Goal: Task Accomplishment & Management: Manage account settings

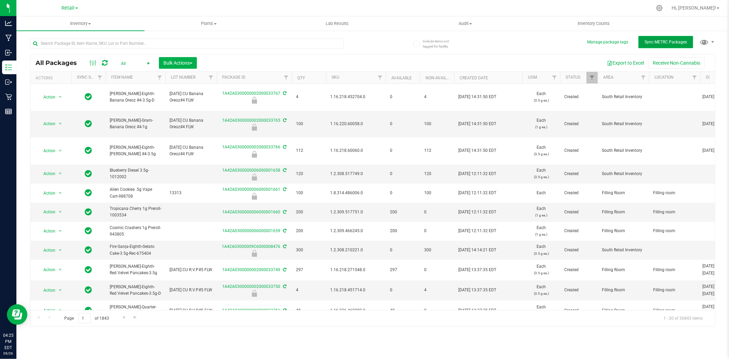
click at [659, 40] on span "Sync METRC Packages" at bounding box center [666, 42] width 42 height 5
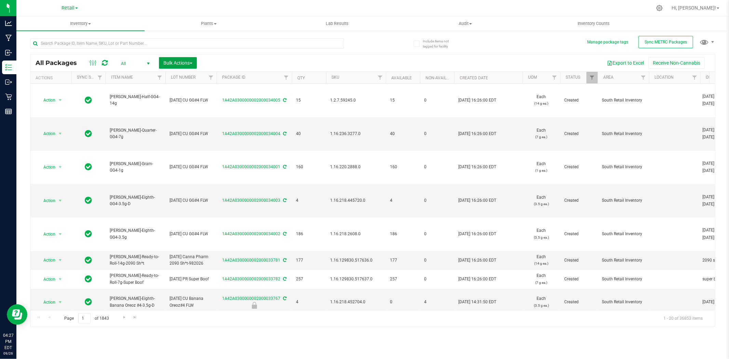
click at [191, 60] on span "Bulk Actions" at bounding box center [177, 62] width 29 height 5
click at [192, 128] on span "Lock/Unlock packages" at bounding box center [186, 128] width 47 height 5
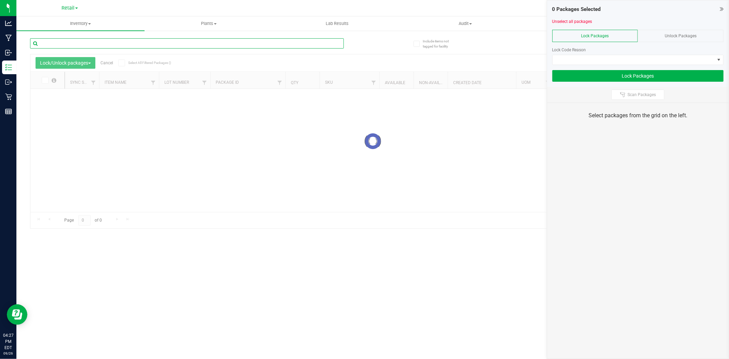
click at [220, 42] on input "text" at bounding box center [187, 43] width 314 height 10
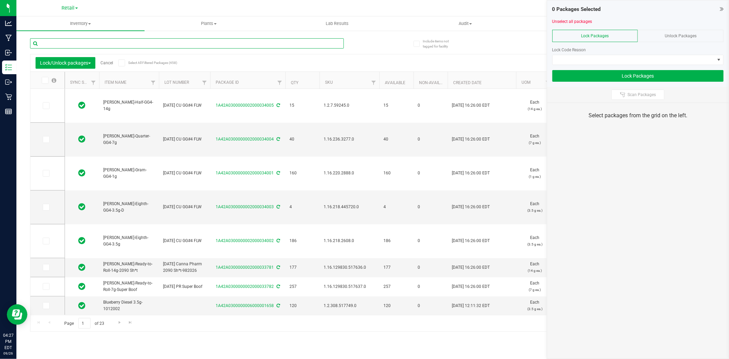
click at [220, 42] on input "text" at bounding box center [187, 43] width 314 height 10
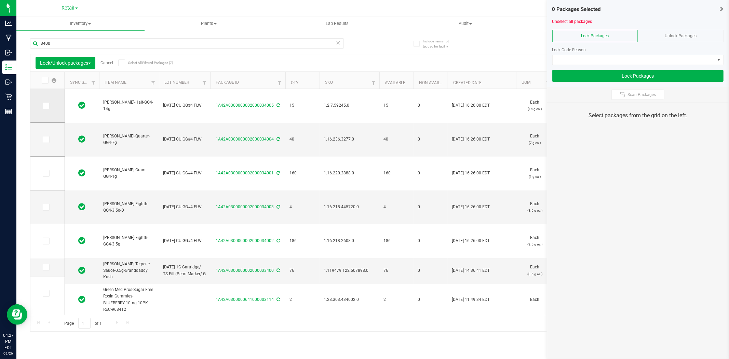
click at [45, 106] on icon at bounding box center [45, 106] width 4 height 0
click at [0, 0] on input "checkbox" at bounding box center [0, 0] width 0 height 0
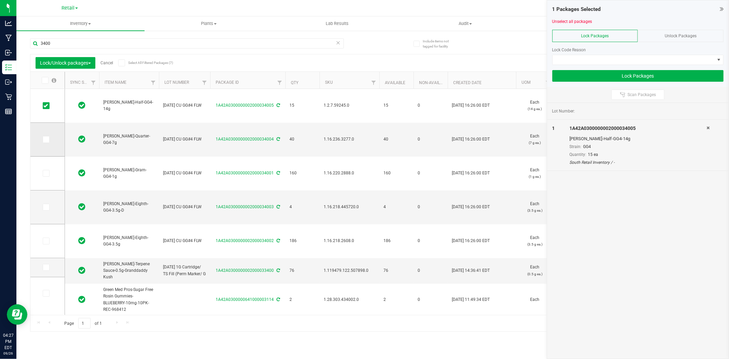
click at [47, 142] on span at bounding box center [46, 139] width 7 height 7
click at [0, 0] on input "checkbox" at bounding box center [0, 0] width 0 height 0
click at [43, 173] on icon at bounding box center [45, 173] width 4 height 0
click at [0, 0] on input "checkbox" at bounding box center [0, 0] width 0 height 0
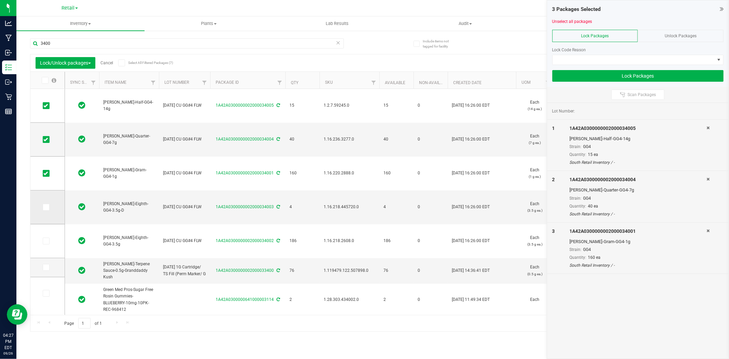
click at [45, 207] on icon at bounding box center [45, 207] width 4 height 0
click at [0, 0] on input "checkbox" at bounding box center [0, 0] width 0 height 0
click at [45, 238] on span at bounding box center [46, 241] width 7 height 7
click at [0, 0] on input "checkbox" at bounding box center [0, 0] width 0 height 0
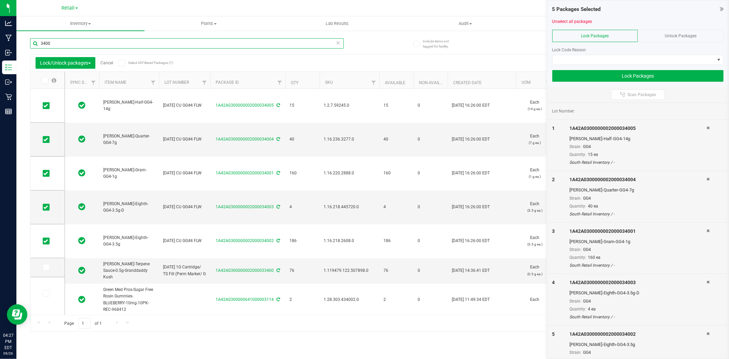
click at [128, 43] on input "3400" at bounding box center [187, 43] width 314 height 10
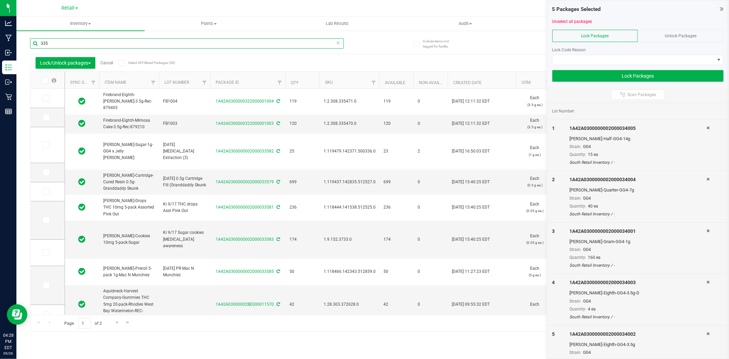
click at [40, 45] on input "335" at bounding box center [187, 43] width 314 height 10
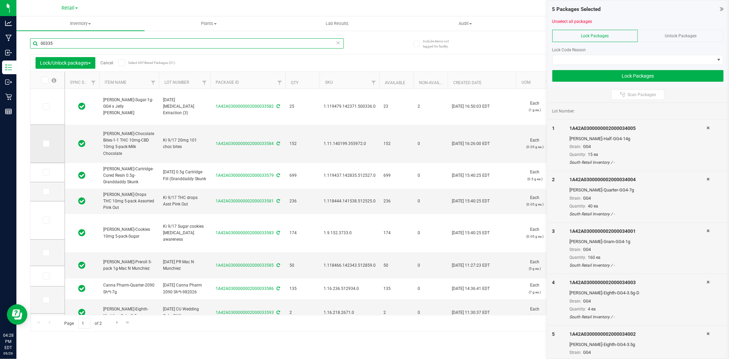
type input "00335"
click at [49, 144] on span at bounding box center [46, 143] width 7 height 7
click at [0, 0] on input "checkbox" at bounding box center [0, 0] width 0 height 0
click at [394, 76] on th "Available" at bounding box center [397, 80] width 34 height 17
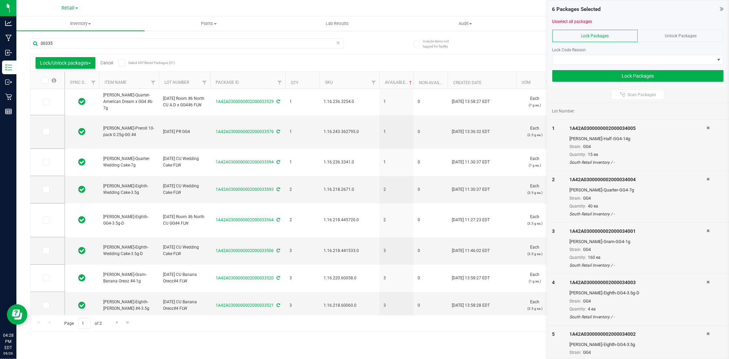
type input "[DATE]"
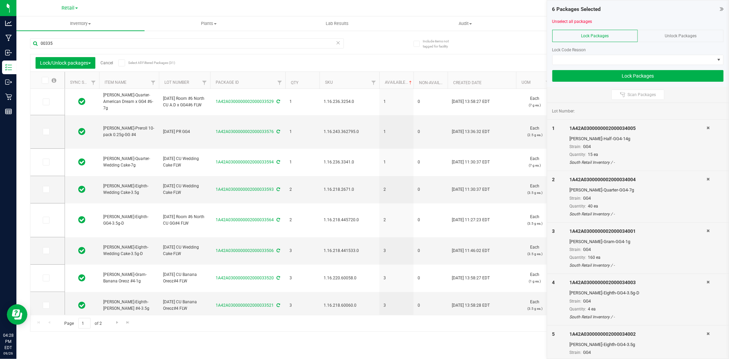
type input "[DATE]"
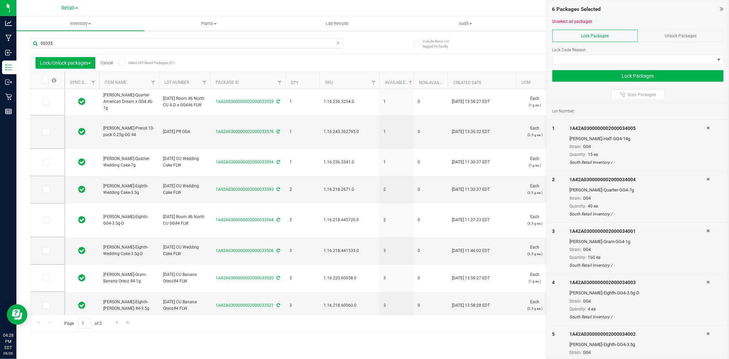
type input "[DATE]"
click at [397, 75] on th "Available" at bounding box center [397, 80] width 34 height 17
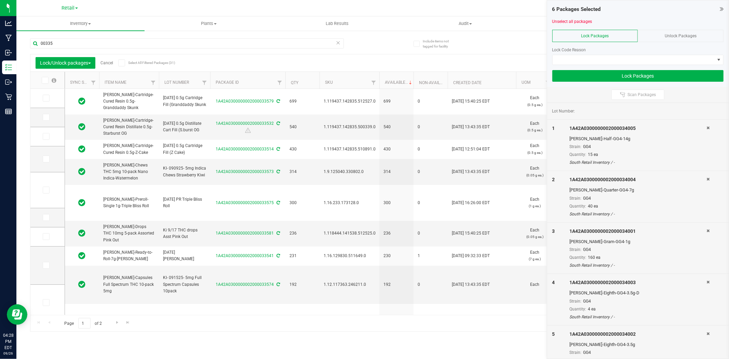
type input "[DATE]"
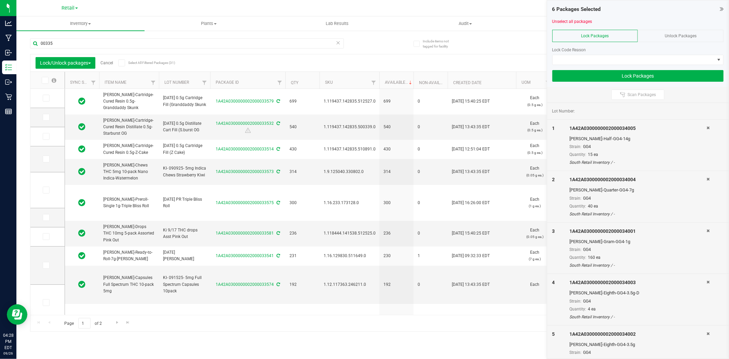
type input "[DATE]"
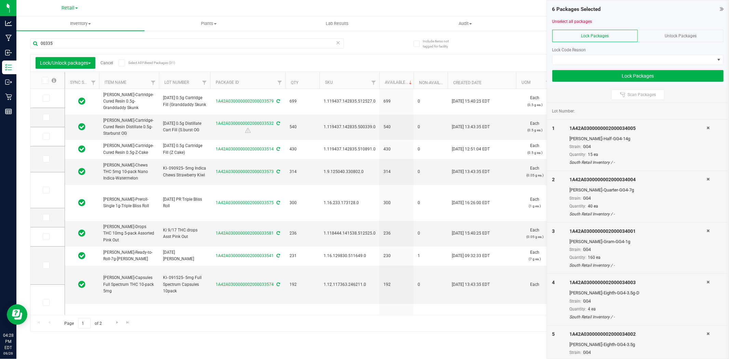
type input "[DATE]"
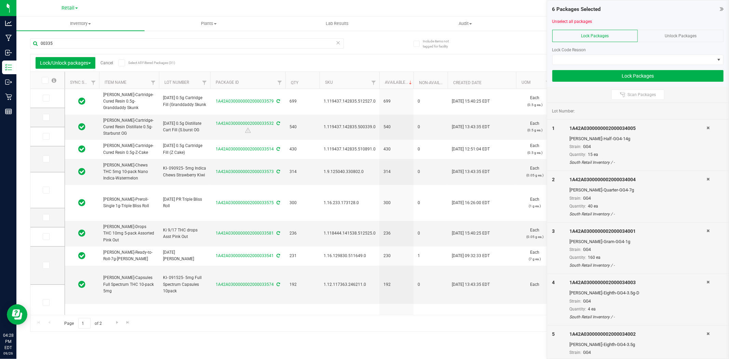
type input "[DATE]"
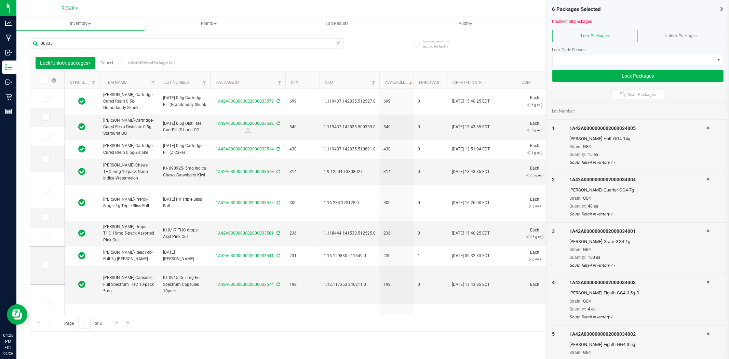
type input "[DATE]"
click at [46, 190] on icon at bounding box center [45, 190] width 4 height 0
click at [0, 0] on input "checkbox" at bounding box center [0, 0] width 0 height 0
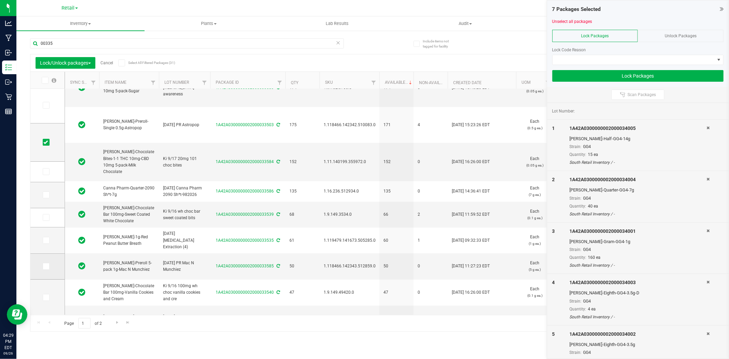
click at [43, 266] on icon at bounding box center [45, 266] width 4 height 0
click at [0, 0] on input "checkbox" at bounding box center [0, 0] width 0 height 0
click at [133, 42] on input "00335" at bounding box center [187, 43] width 314 height 10
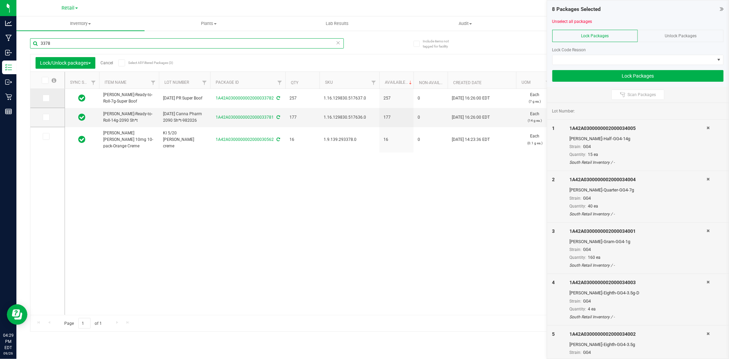
type input "3378"
click at [47, 98] on icon at bounding box center [45, 98] width 4 height 0
click at [0, 0] on input "checkbox" at bounding box center [0, 0] width 0 height 0
click at [48, 118] on span at bounding box center [46, 117] width 7 height 7
click at [0, 0] on input "checkbox" at bounding box center [0, 0] width 0 height 0
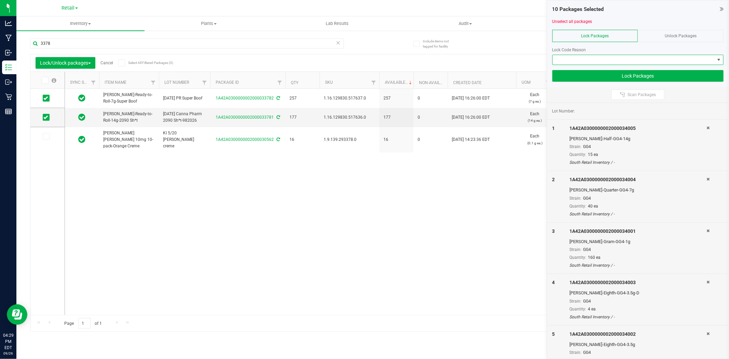
click at [637, 57] on span at bounding box center [634, 60] width 162 height 10
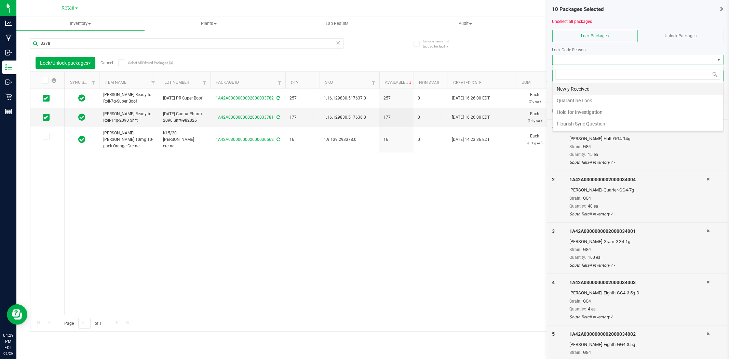
click at [635, 86] on li "Newly Received" at bounding box center [638, 89] width 171 height 12
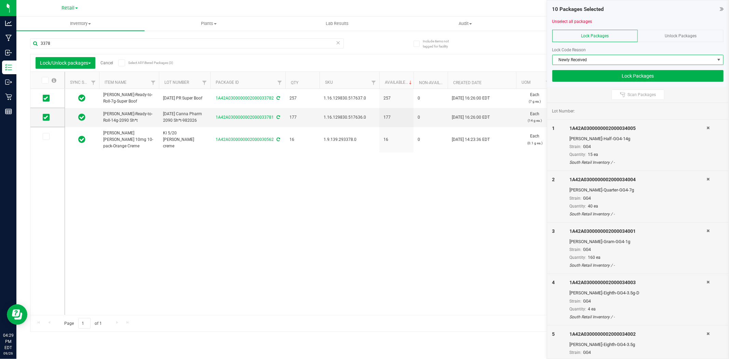
click at [629, 69] on div at bounding box center [638, 67] width 171 height 5
click at [628, 75] on button "Lock Packages" at bounding box center [638, 76] width 171 height 12
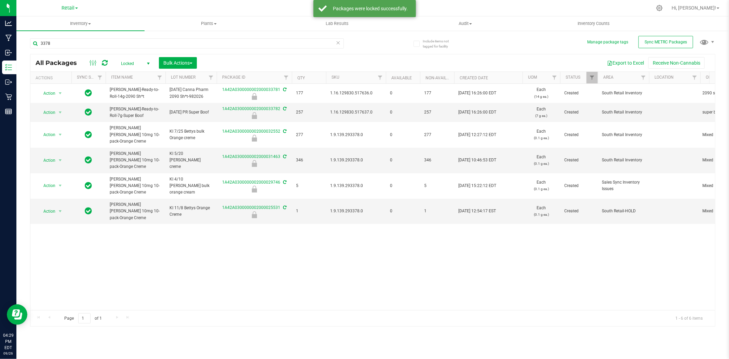
click at [339, 40] on icon at bounding box center [338, 42] width 5 height 8
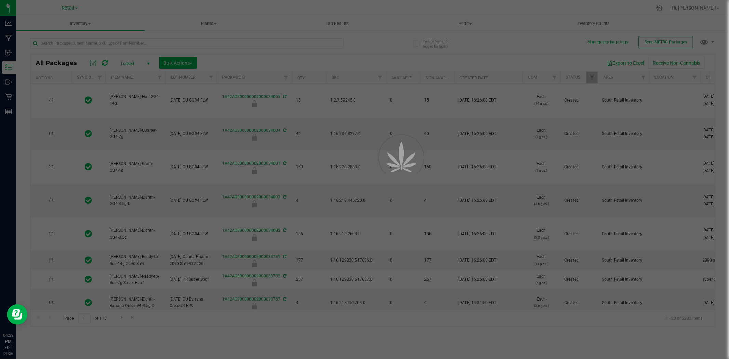
click at [137, 65] on span "Locked" at bounding box center [134, 64] width 38 height 10
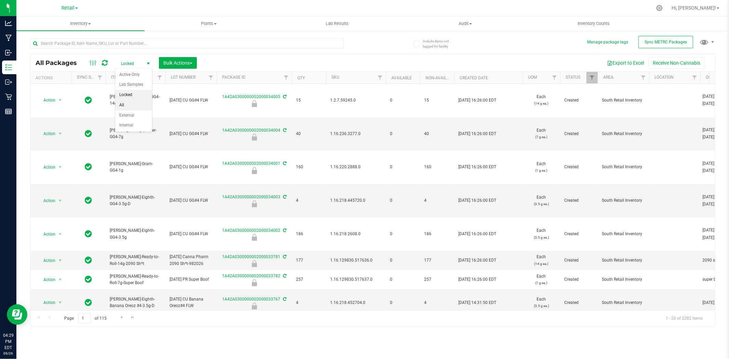
click at [134, 104] on li "All" at bounding box center [133, 105] width 37 height 10
